Goal: Navigation & Orientation: Find specific page/section

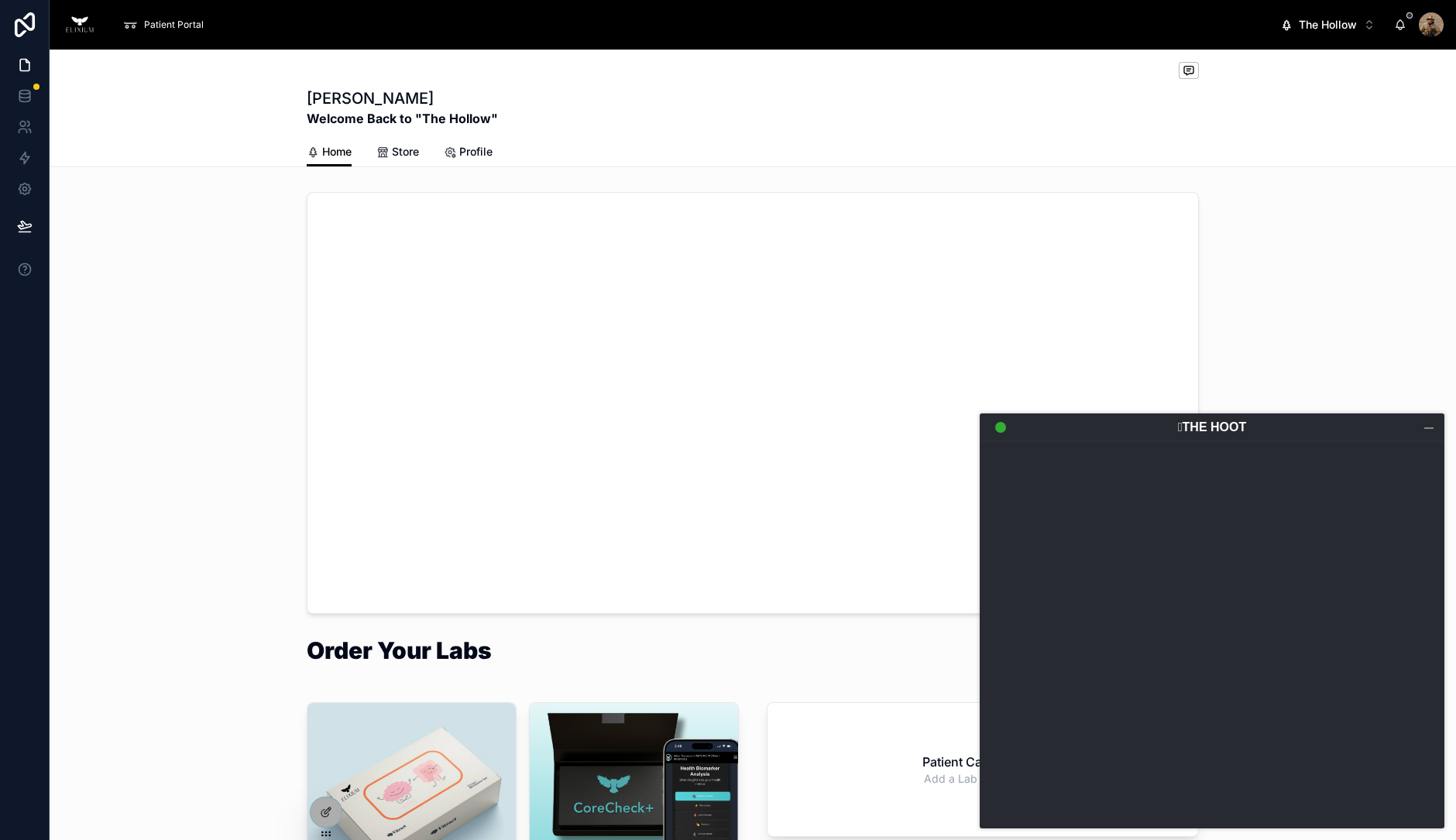
scroll to position [489, 0]
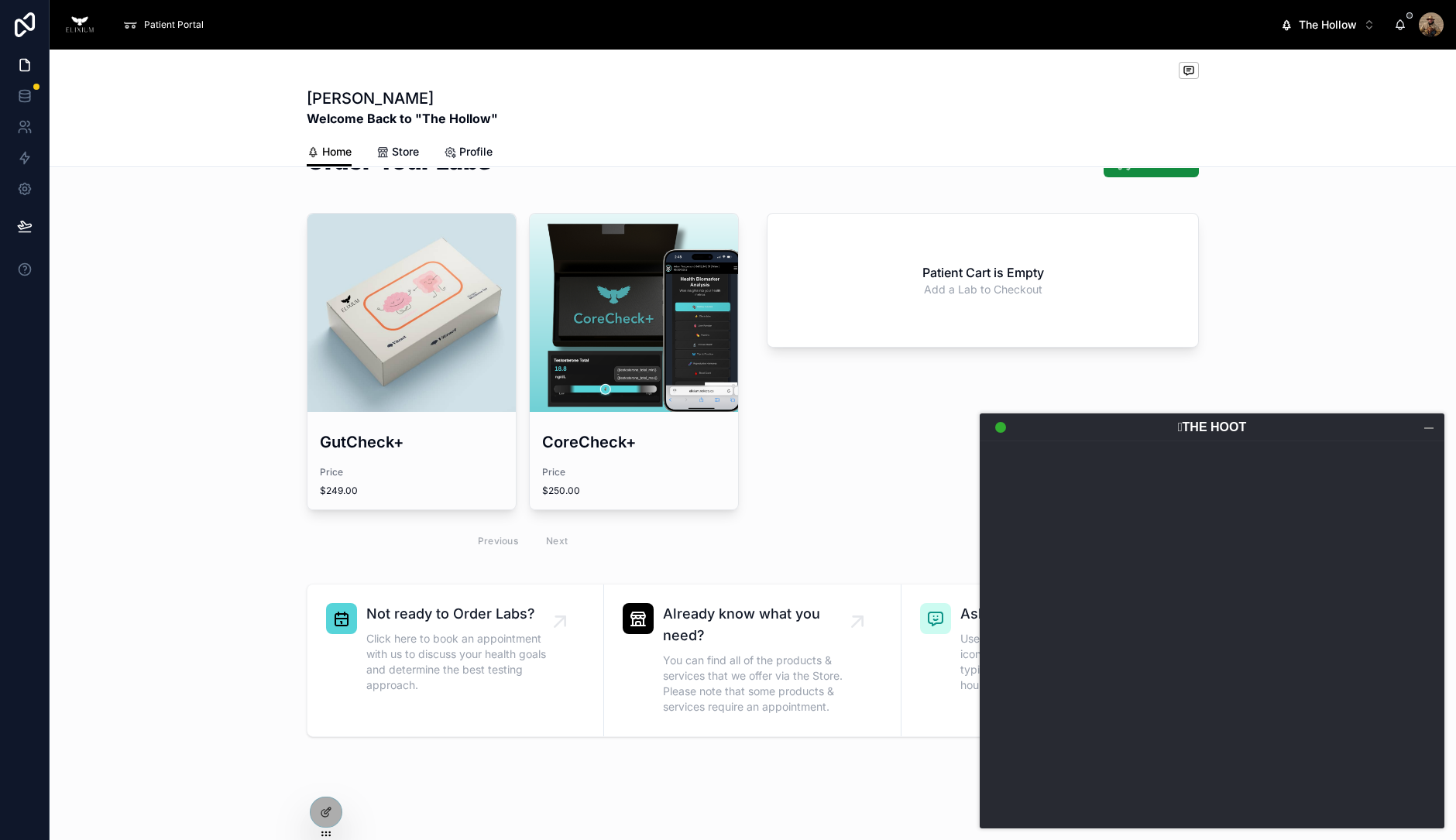
click at [1430, 432] on div at bounding box center [1429, 427] width 16 height 16
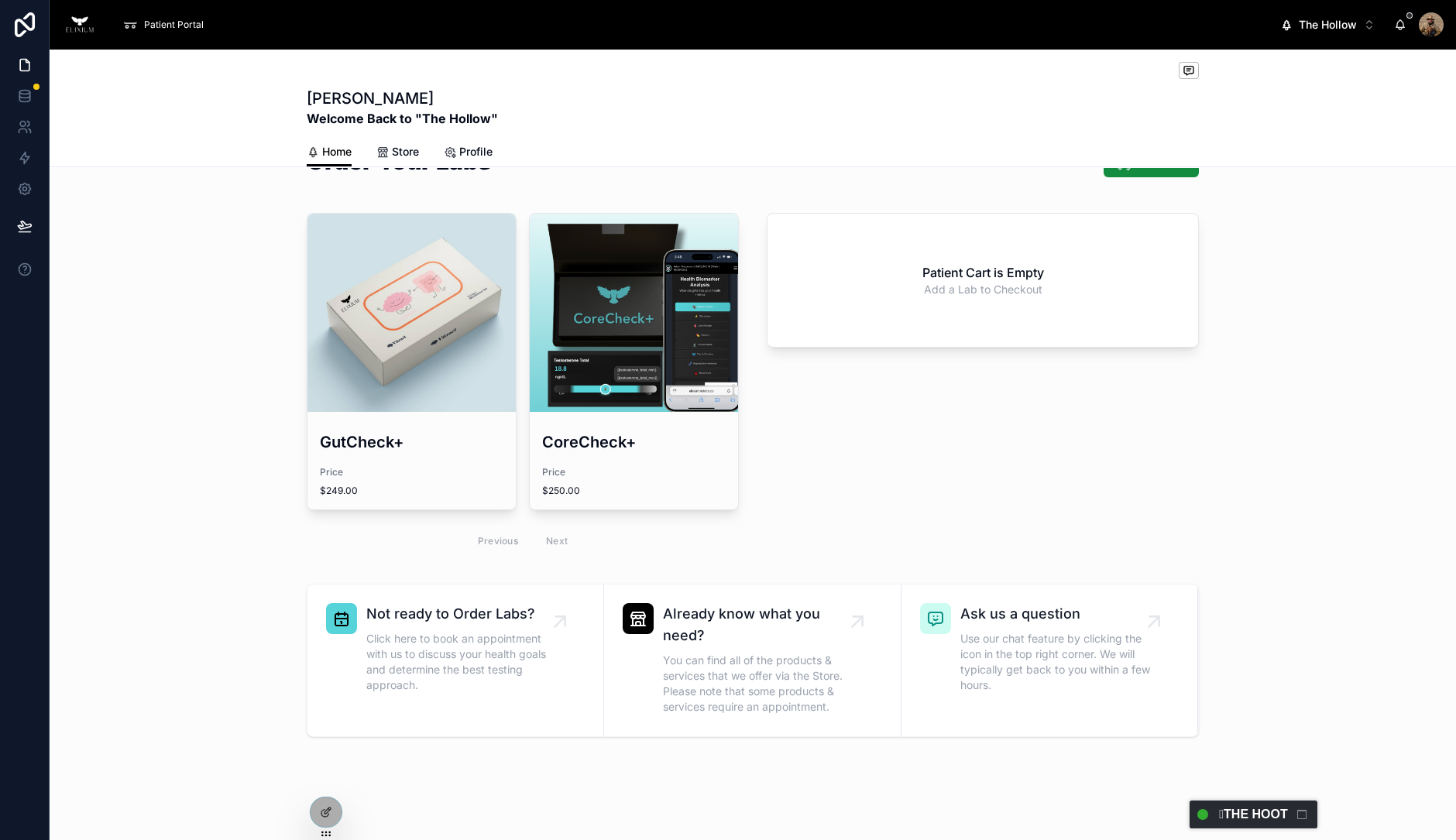
click at [1261, 807] on header "1 Incoming Calls Current Call View Calls 𓅓THE HOOT" at bounding box center [1254, 815] width 128 height 28
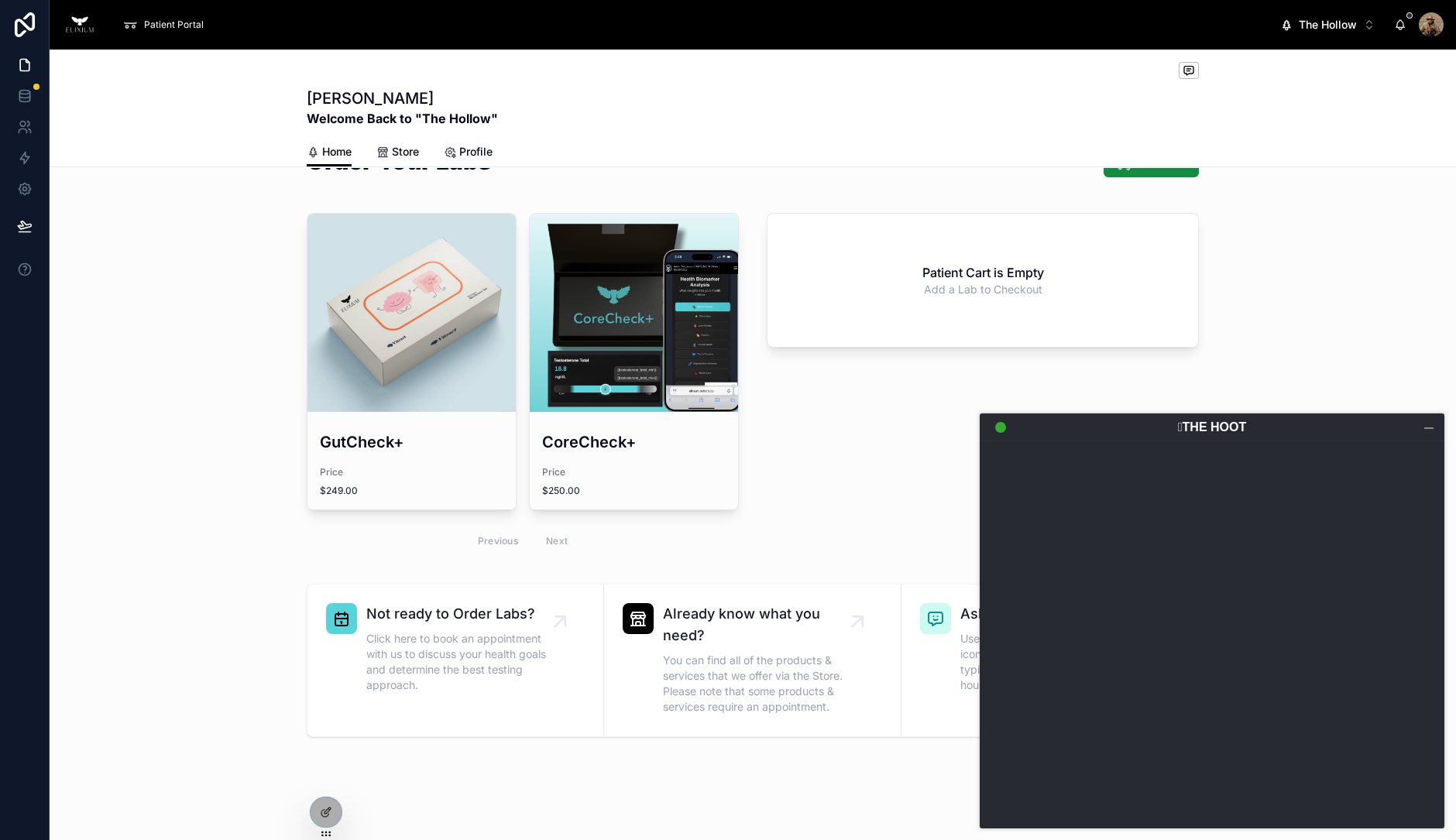
click at [1086, 436] on header "1 Incoming Calls Current Call View Calls 𓅓THE HOOT" at bounding box center [1212, 427] width 465 height 28
click at [1431, 431] on div at bounding box center [1429, 427] width 16 height 16
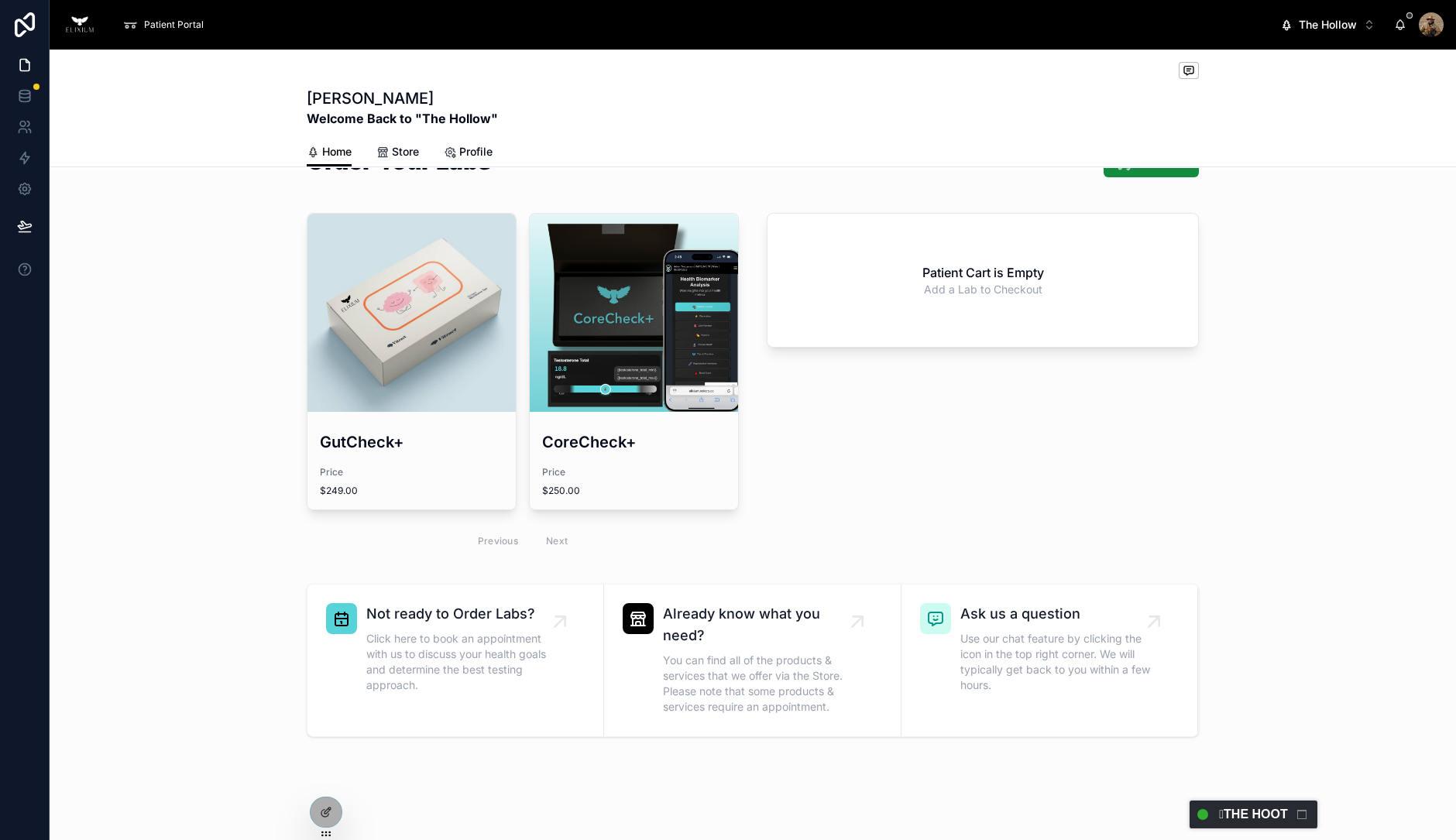
click at [1255, 824] on header "1 Incoming Calls Current Call View Calls 𓅓THE HOOT" at bounding box center [1254, 815] width 128 height 28
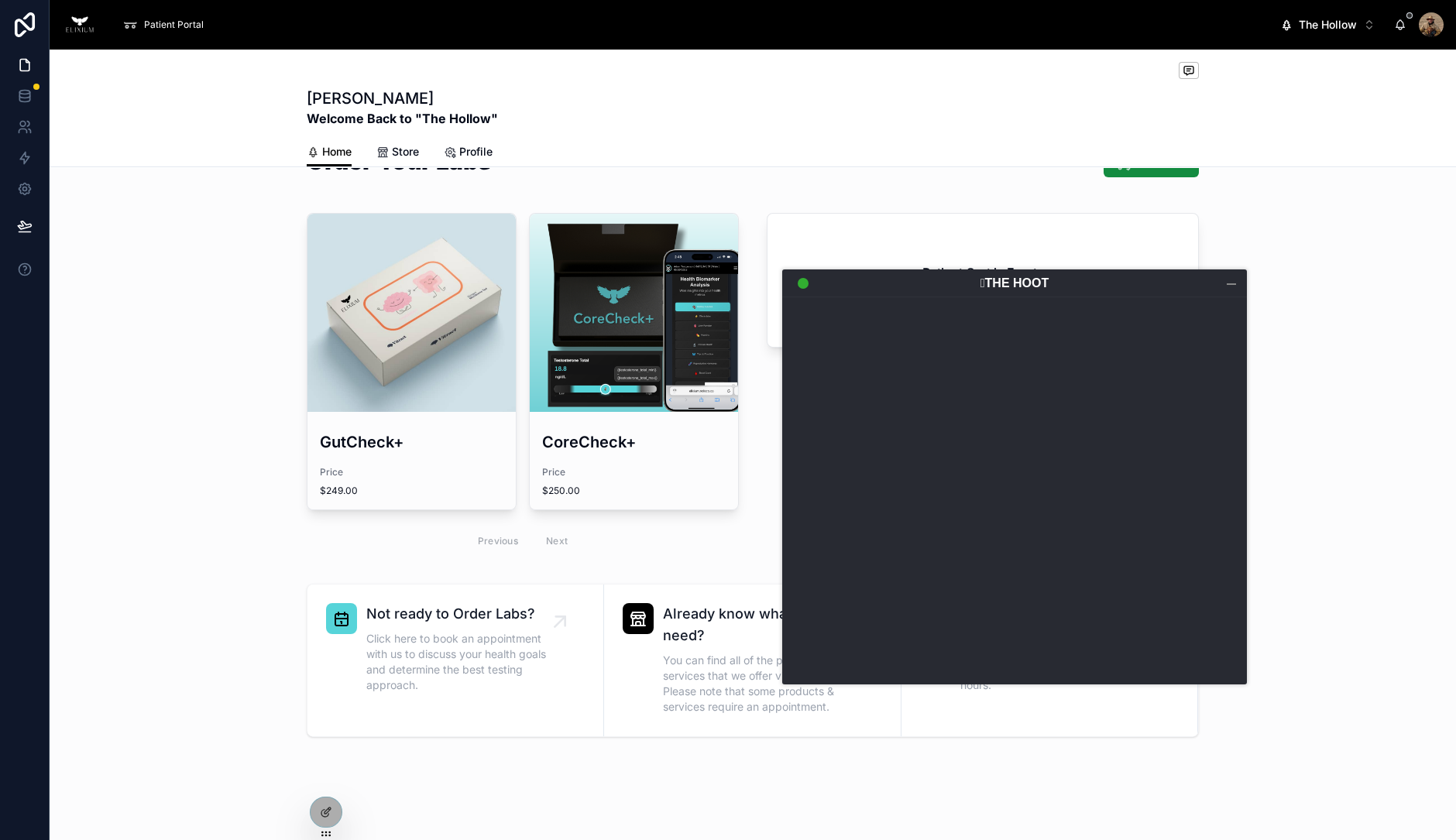
drag, startPoint x: 1082, startPoint y: 424, endPoint x: 884, endPoint y: 280, distance: 244.8
click at [884, 280] on header "1 Incoming Calls Current Call View Calls 𓅓THE HOOT" at bounding box center [1015, 284] width 465 height 28
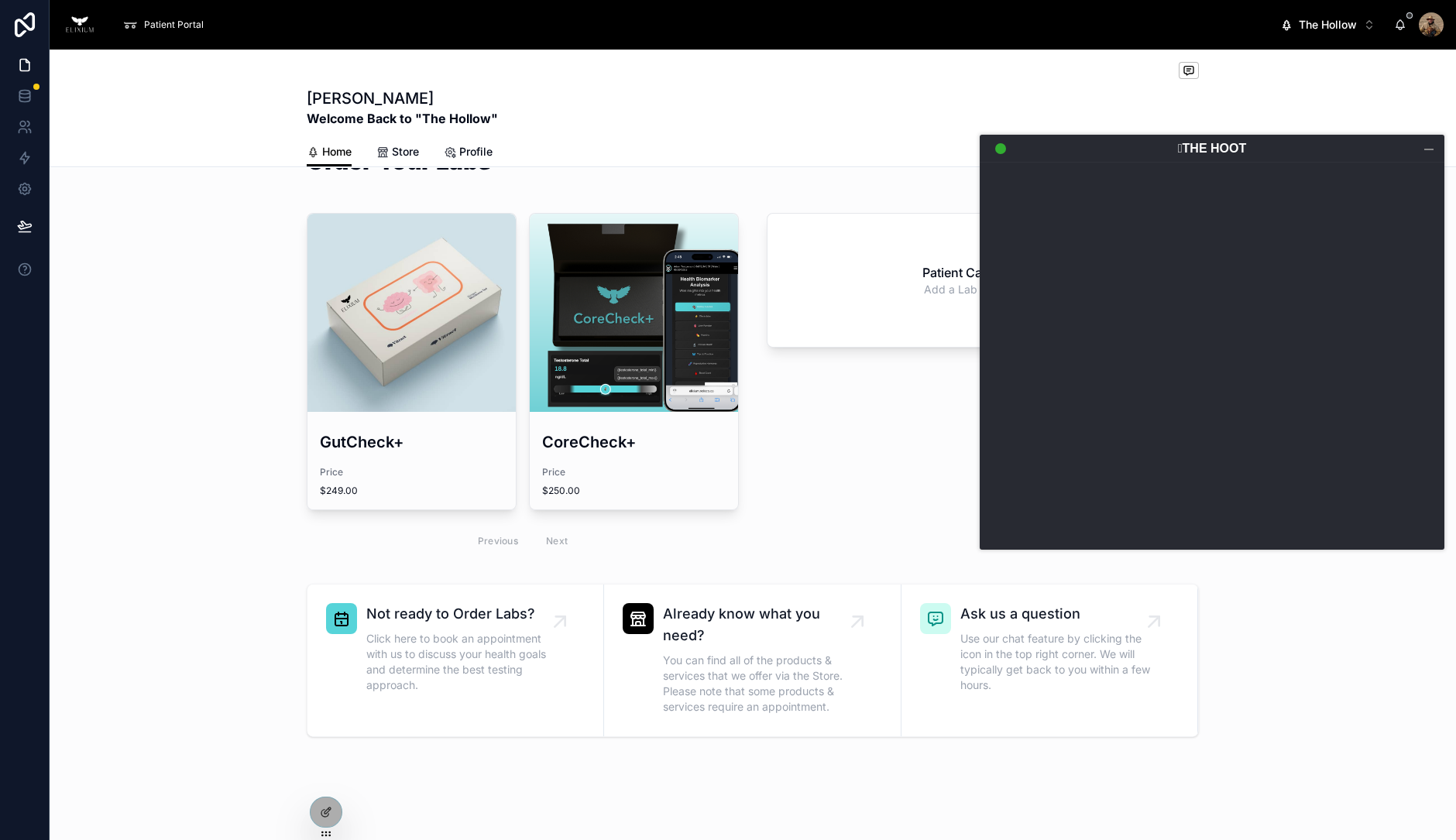
drag, startPoint x: 910, startPoint y: 284, endPoint x: 1143, endPoint y: 149, distance: 269.3
click at [1143, 149] on header "1 Incoming Calls Current Call View Calls 𓅓THE HOOT" at bounding box center [1212, 149] width 465 height 28
click at [1426, 145] on div at bounding box center [1429, 148] width 16 height 16
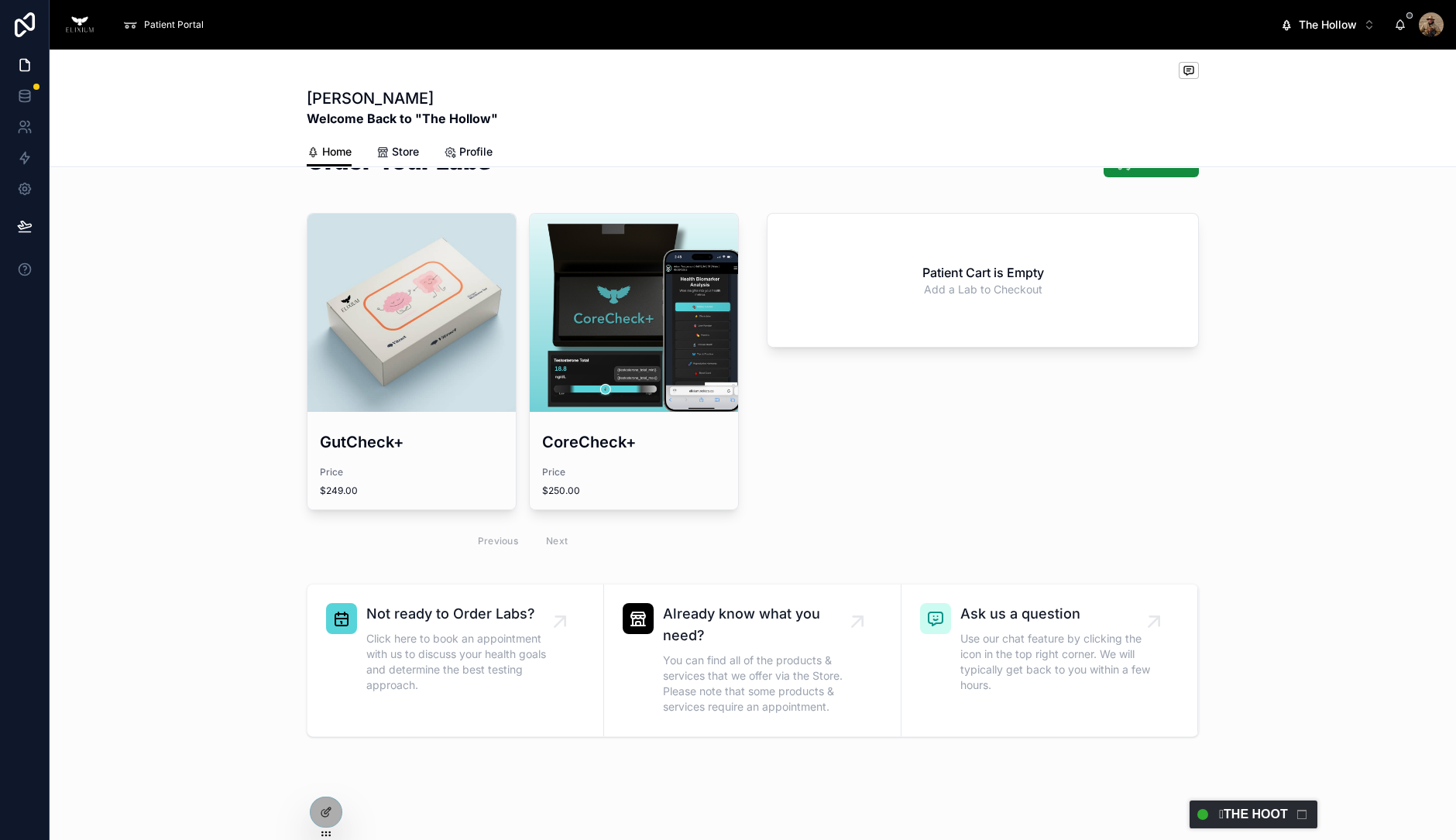
click at [1266, 811] on header "1 Incoming Calls Current Call View Calls 𓅓THE HOOT" at bounding box center [1254, 815] width 128 height 28
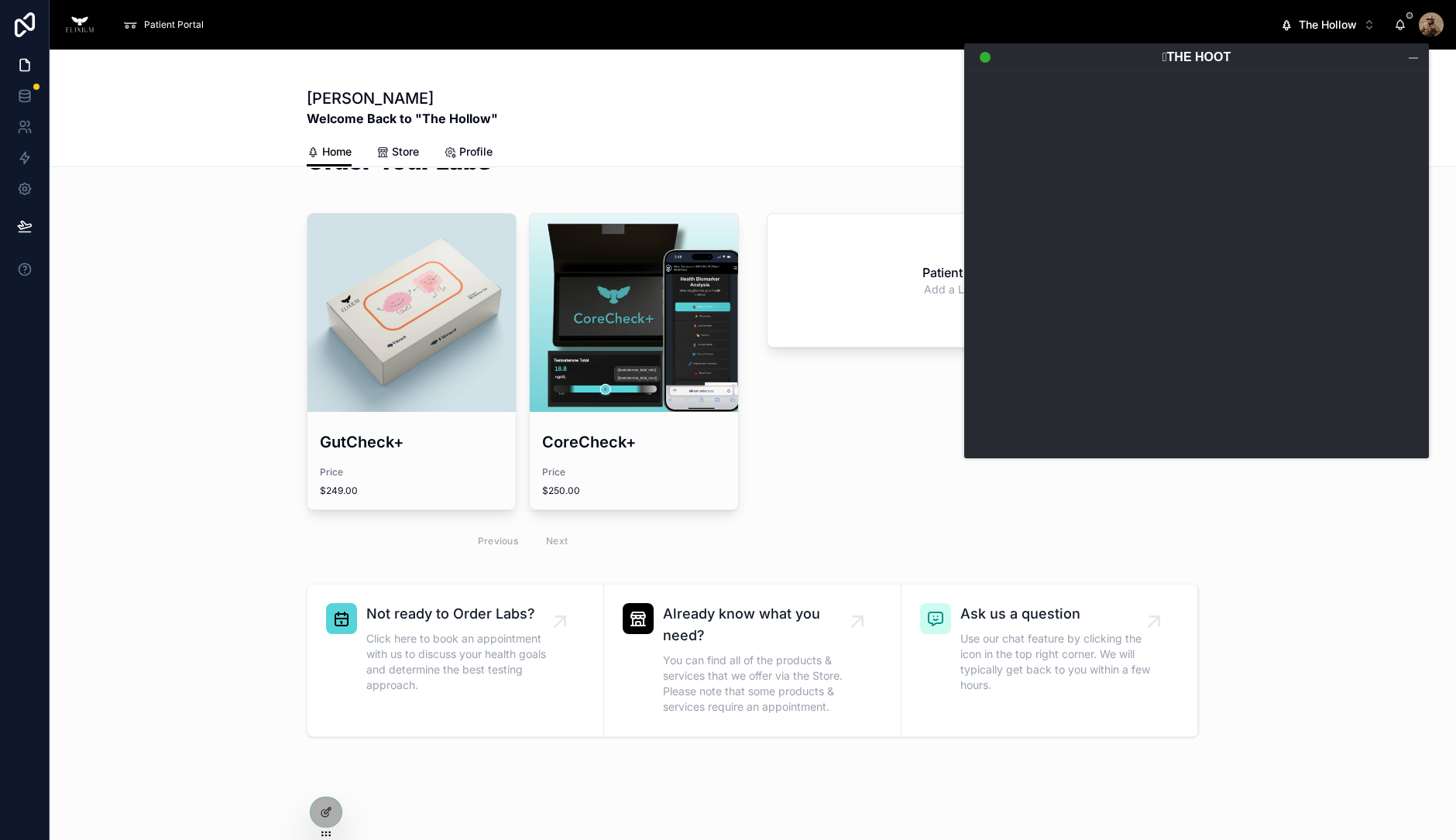
drag, startPoint x: 1279, startPoint y: 151, endPoint x: 1263, endPoint y: 60, distance: 92.4
click at [1263, 60] on header "1 Incoming Calls Current Call View Calls 𓅓THE HOOT" at bounding box center [1197, 57] width 465 height 28
drag, startPoint x: 81, startPoint y: 23, endPoint x: 109, endPoint y: 23, distance: 28.0
click at [81, 23] on img at bounding box center [80, 25] width 36 height 25
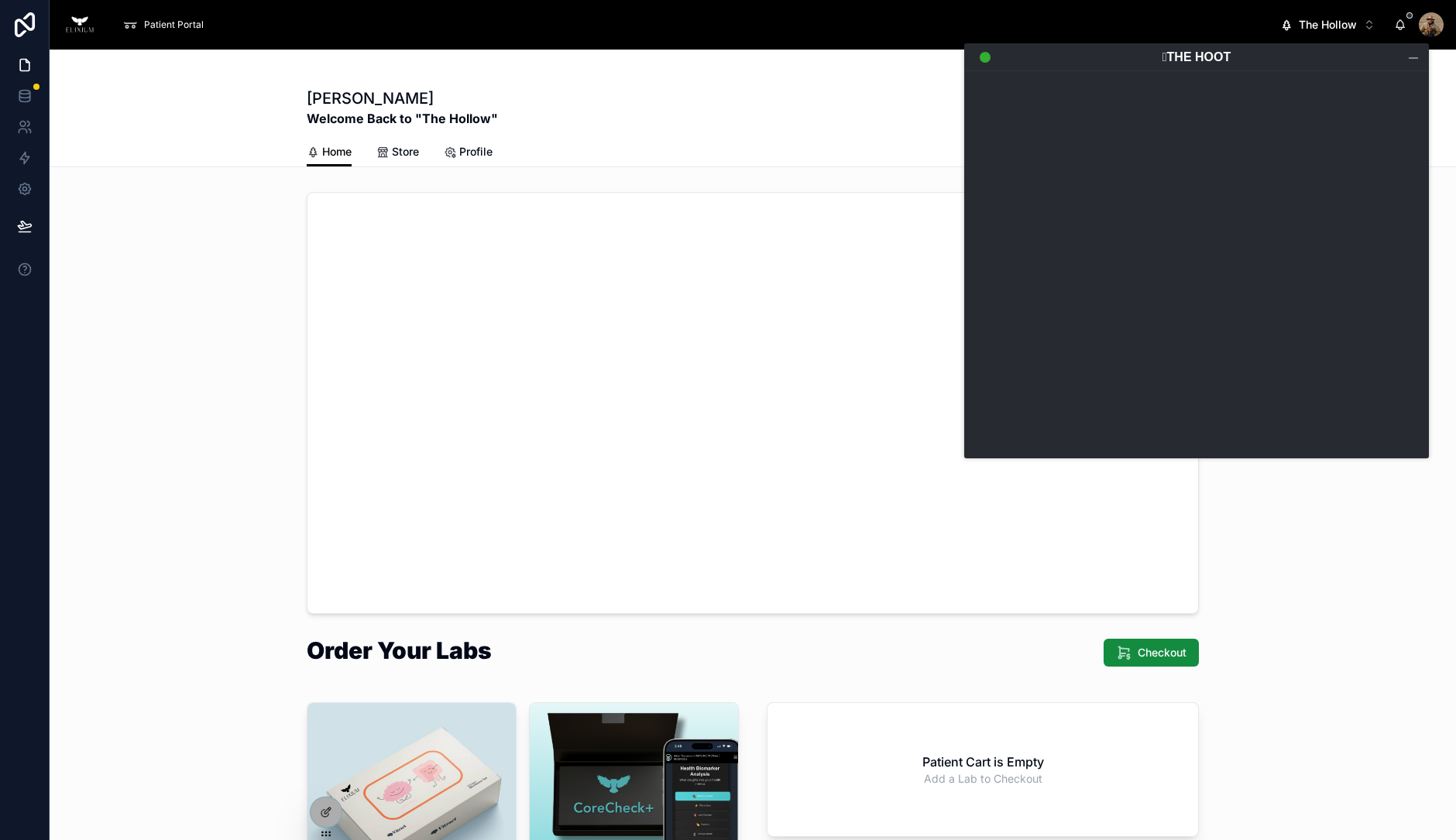
click at [1420, 63] on div at bounding box center [1413, 57] width 16 height 16
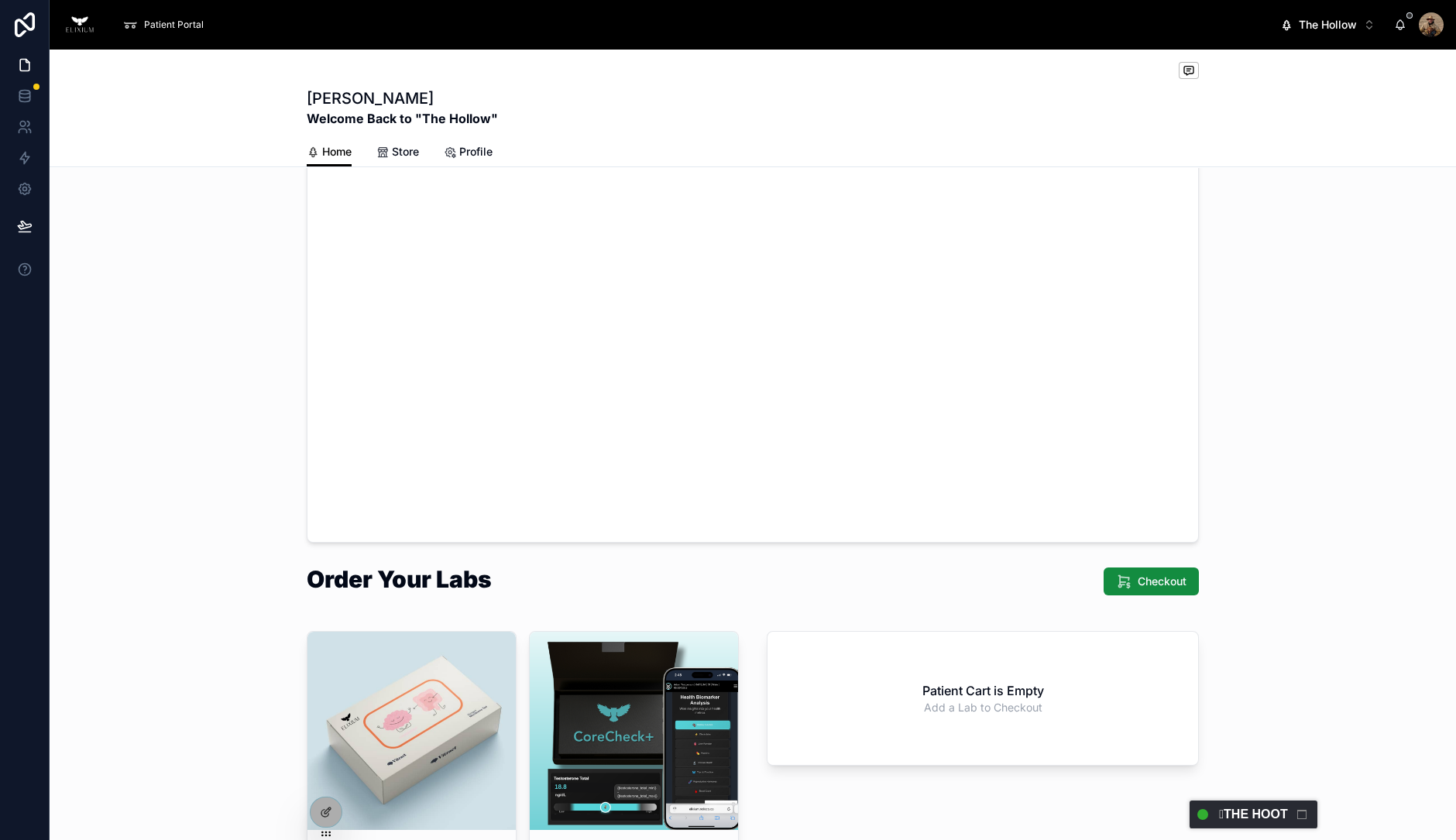
scroll to position [74, 0]
